Goal: Check status

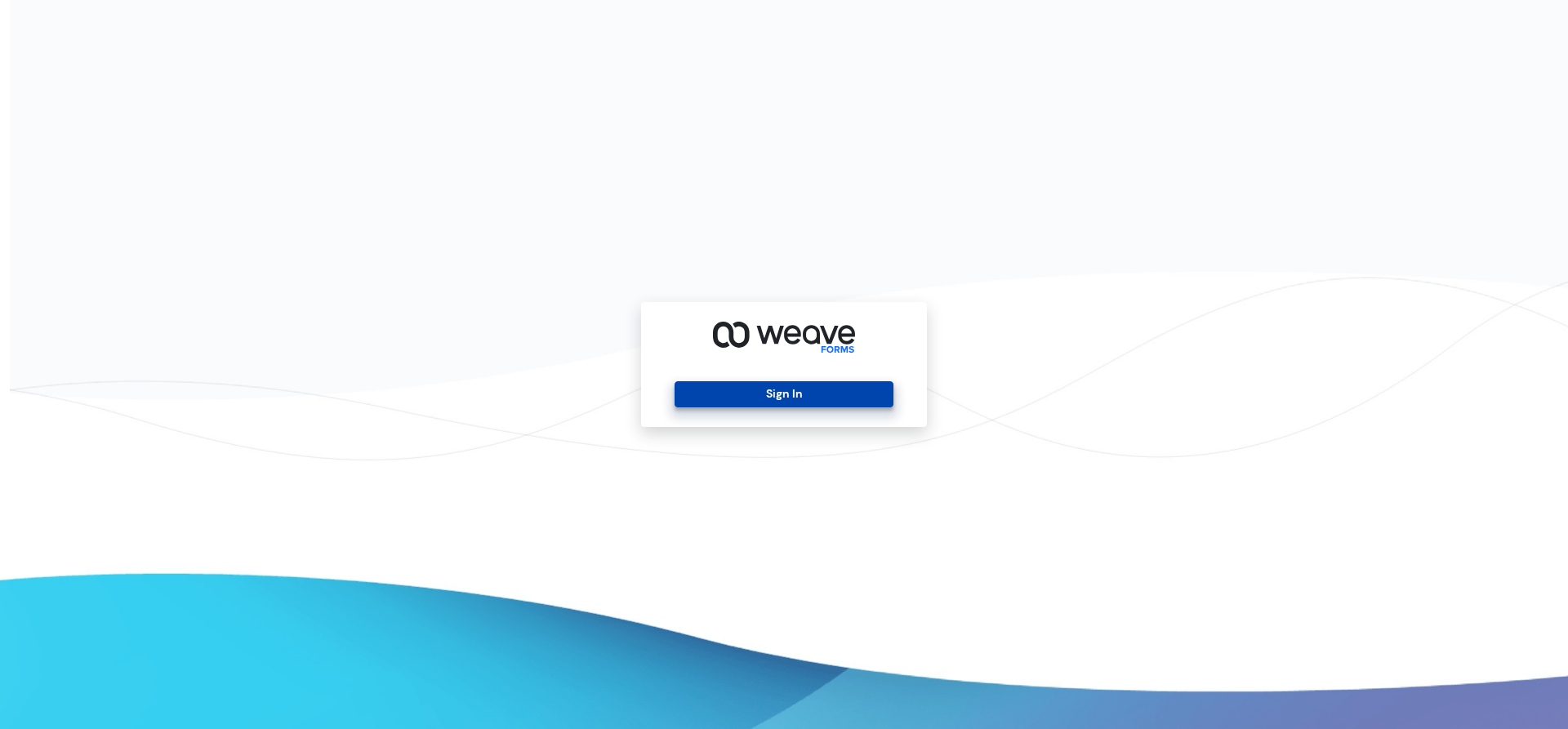
click at [831, 387] on button "Sign In" at bounding box center [783, 394] width 218 height 26
